Goal: Download file/media

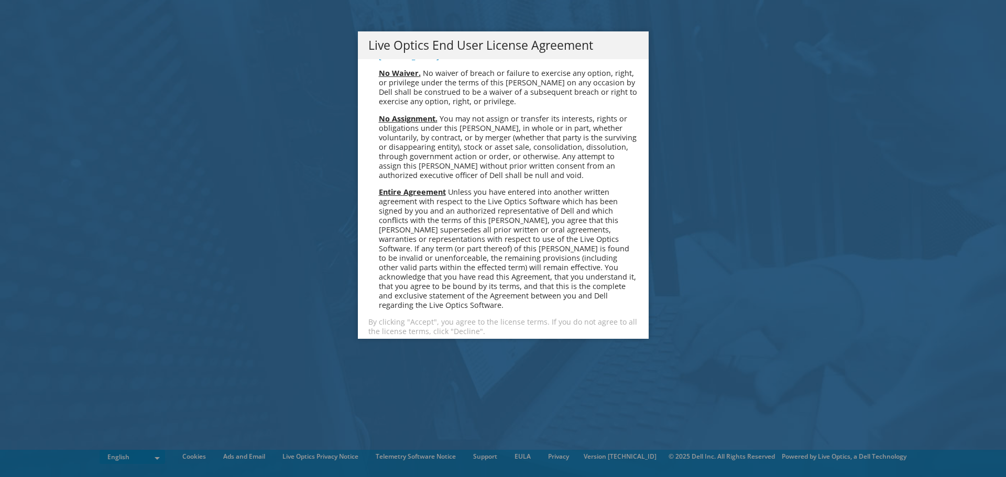
scroll to position [3962, 0]
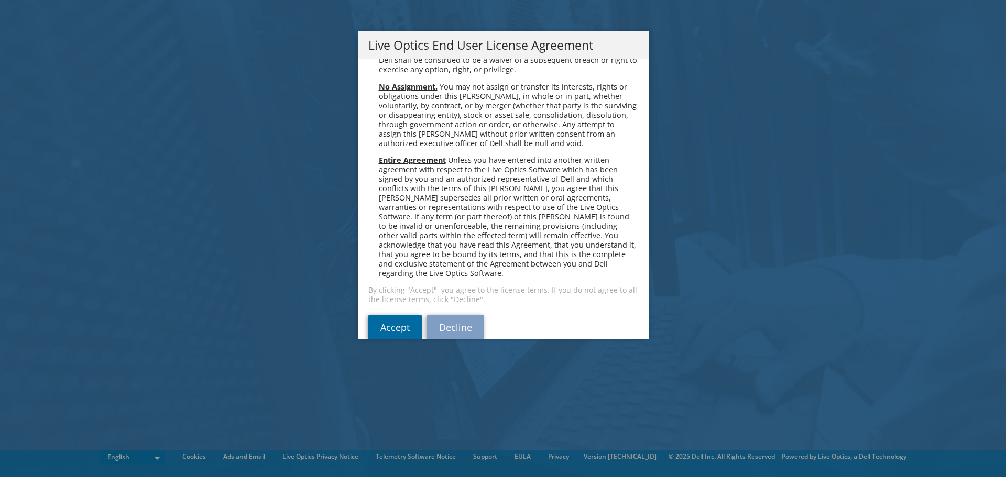
click at [373, 315] on link "Accept" at bounding box center [394, 327] width 53 height 25
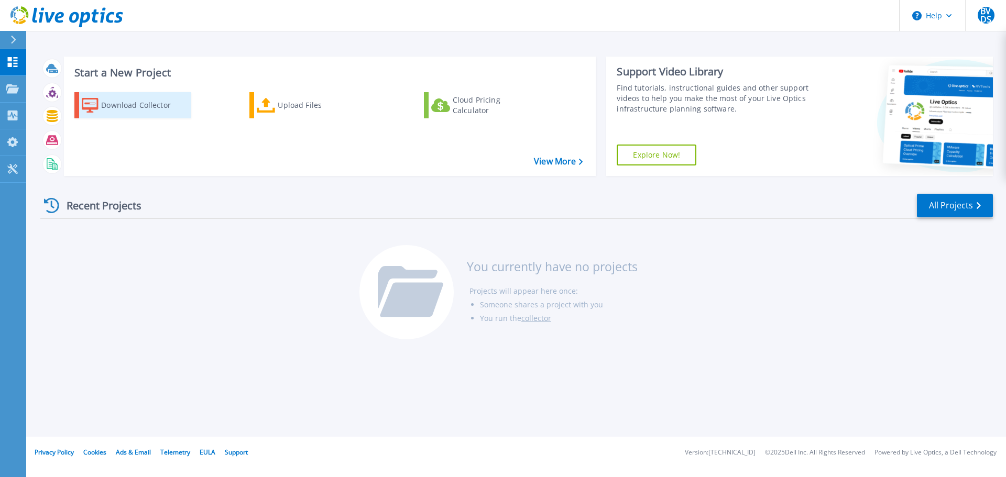
click at [148, 105] on div "Download Collector" at bounding box center [143, 105] width 84 height 21
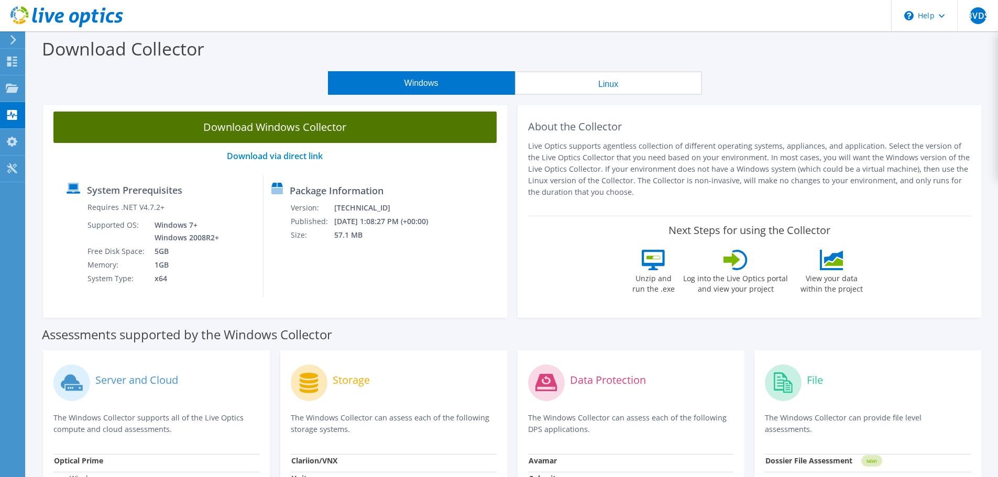
click at [317, 131] on link "Download Windows Collector" at bounding box center [274, 127] width 443 height 31
